Goal: Information Seeking & Learning: Check status

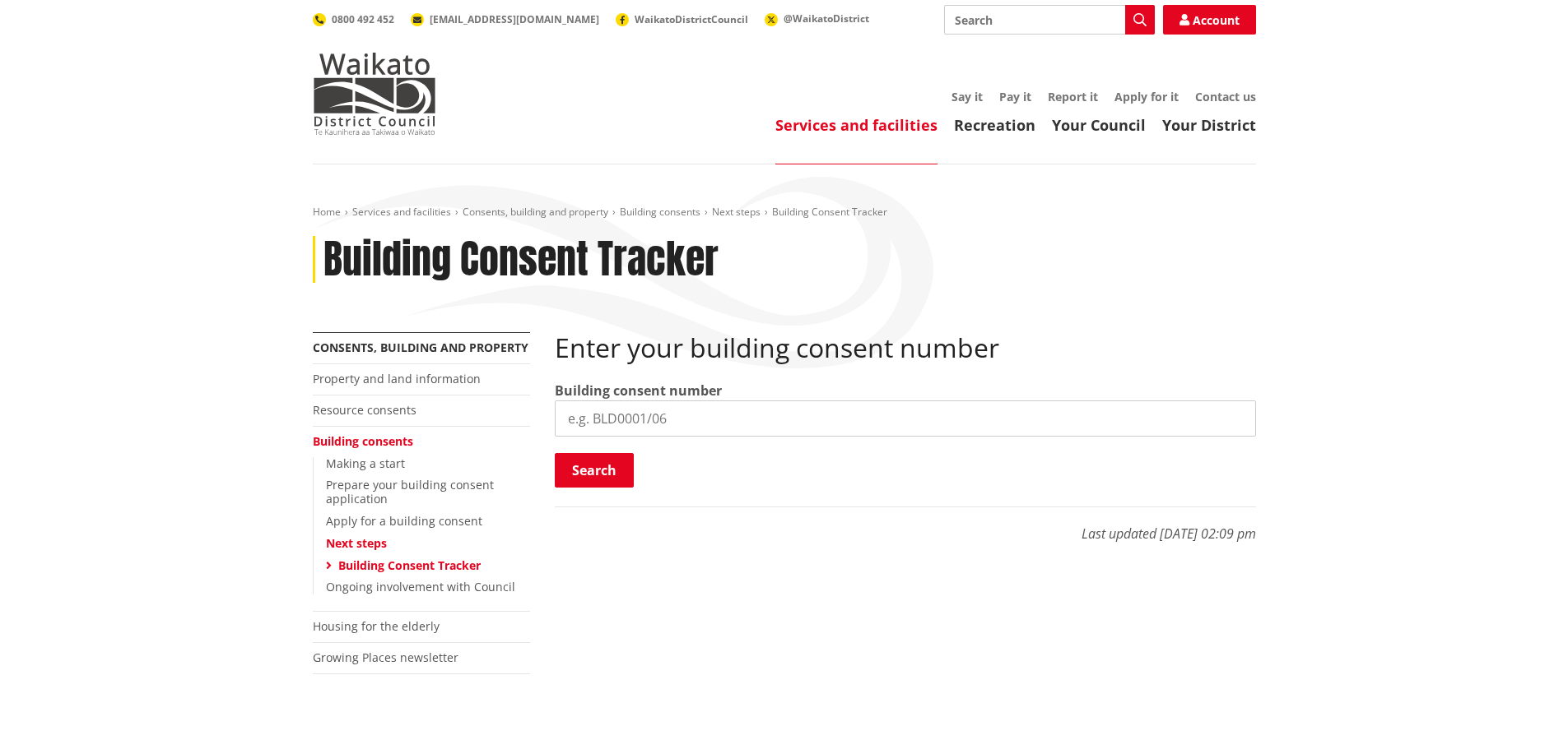
click at [663, 409] on input "search" at bounding box center [905, 419] width 701 height 36
type input "BLD1339/25"
click at [618, 481] on button "Search" at bounding box center [594, 471] width 79 height 35
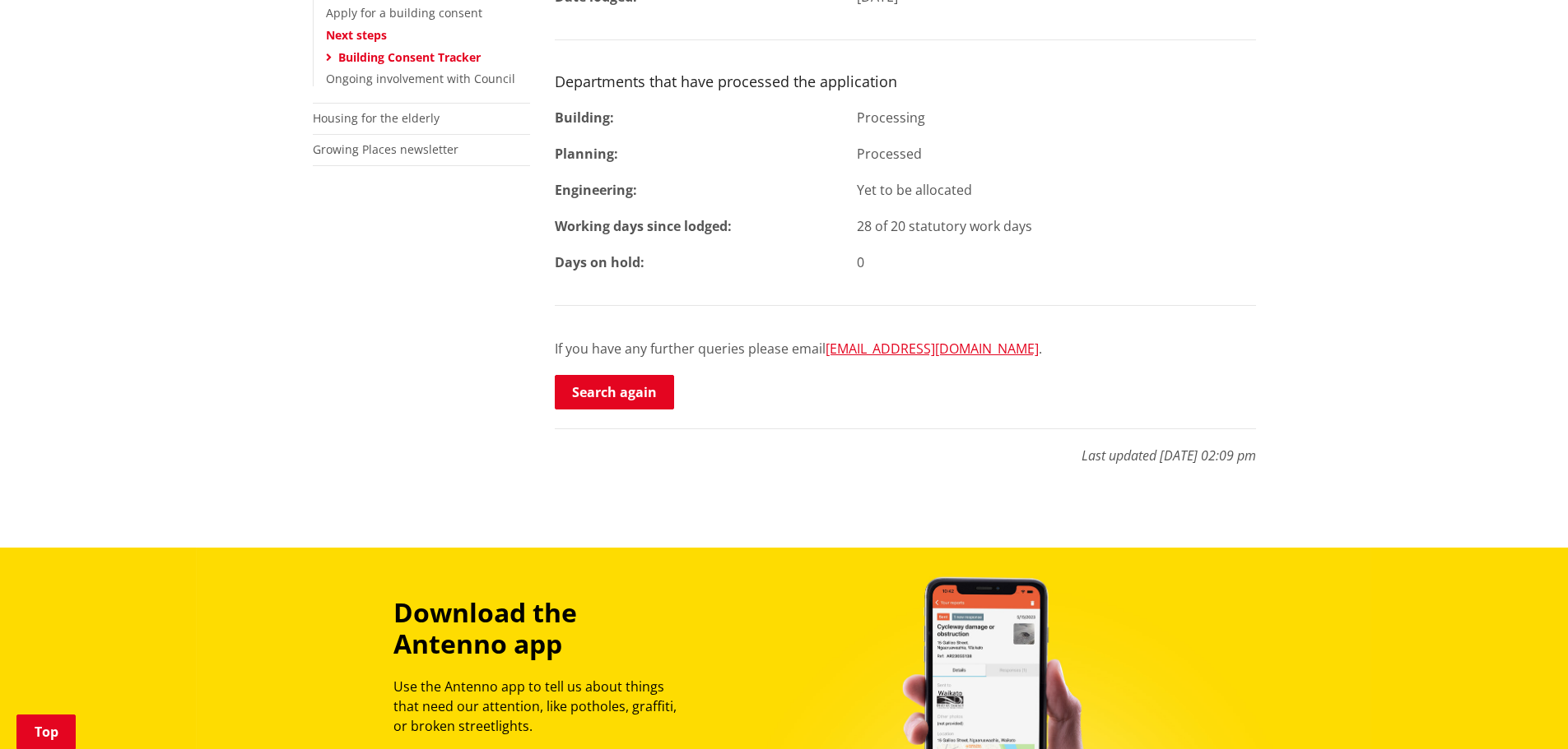
scroll to position [247, 0]
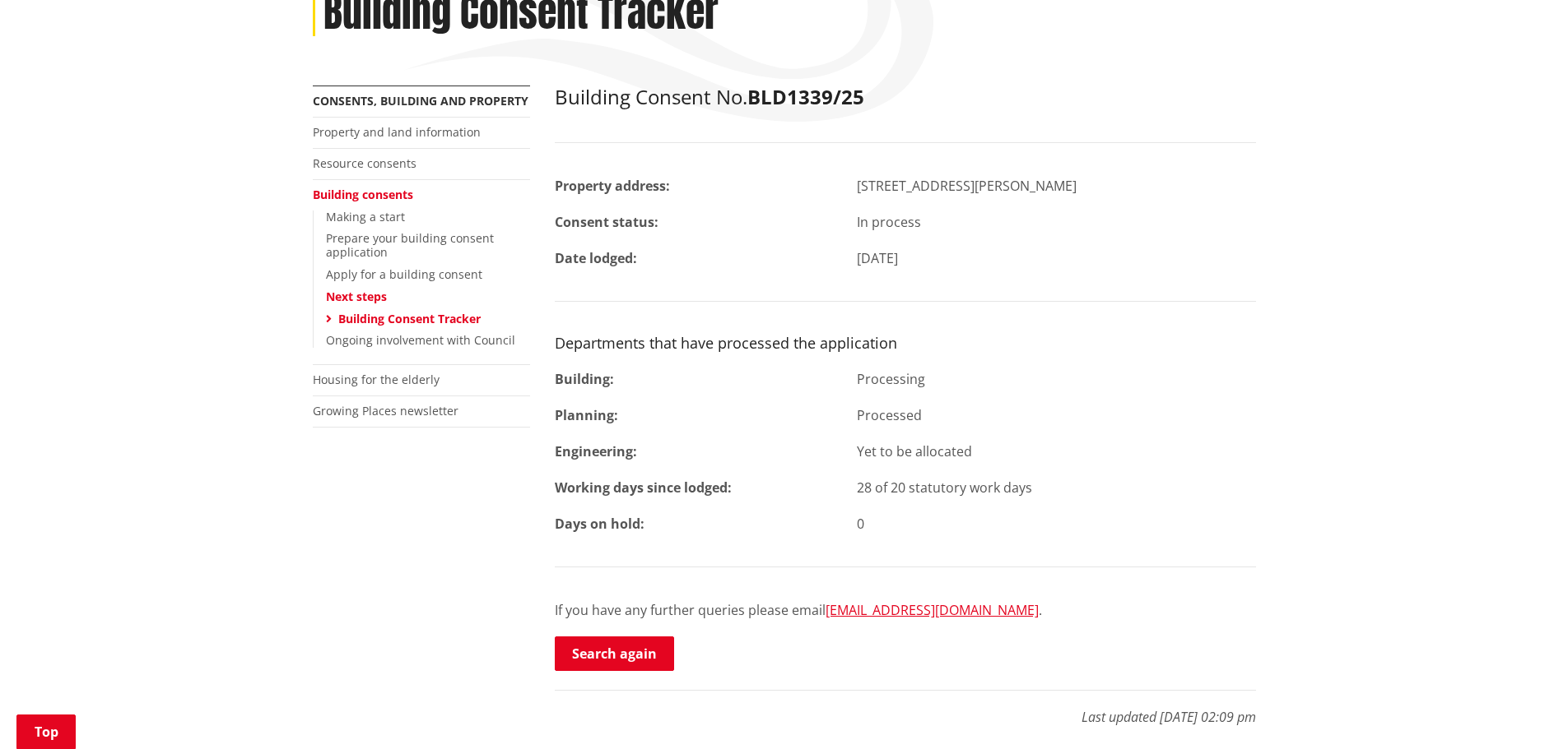
drag, startPoint x: 560, startPoint y: 453, endPoint x: 998, endPoint y: 435, distance: 438.4
click at [998, 435] on div "Building Consent No. BLD1339/25 Property address: [STREET_ADDRESS][PERSON_NAME]…" at bounding box center [905, 379] width 701 height 587
click at [1060, 462] on div "Building Consent No. BLD1339/25 Property address: [STREET_ADDRESS][PERSON_NAME]…" at bounding box center [905, 379] width 701 height 587
drag, startPoint x: 1099, startPoint y: 711, endPoint x: 1264, endPoint y: 715, distance: 165.0
click at [1264, 715] on div "Building Consent No. BLD1339/25 Property address: [STREET_ADDRESS][PERSON_NAME]…" at bounding box center [905, 415] width 726 height 657
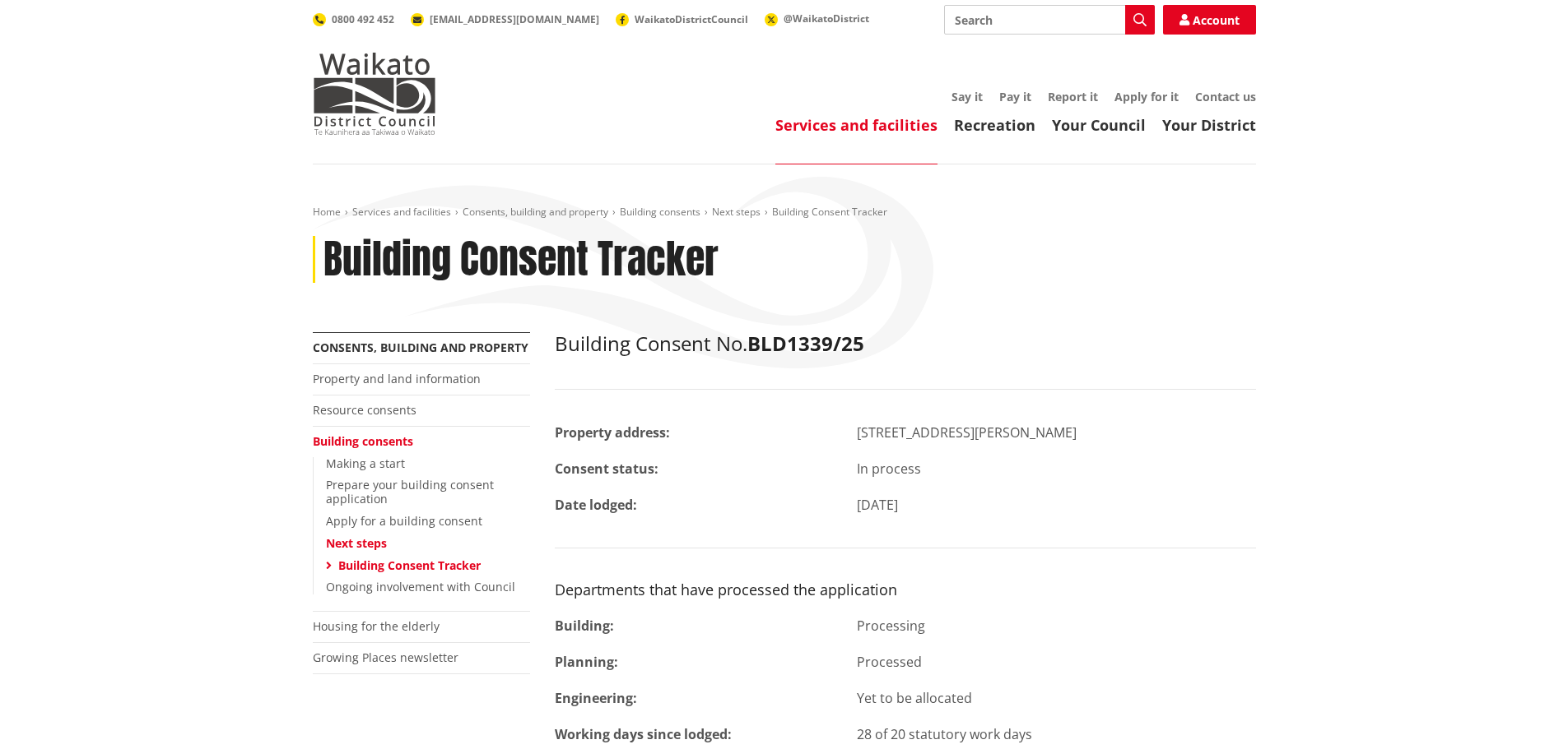
click at [1222, 100] on link "Contact us" at bounding box center [1225, 97] width 61 height 16
